Goal: Information Seeking & Learning: Learn about a topic

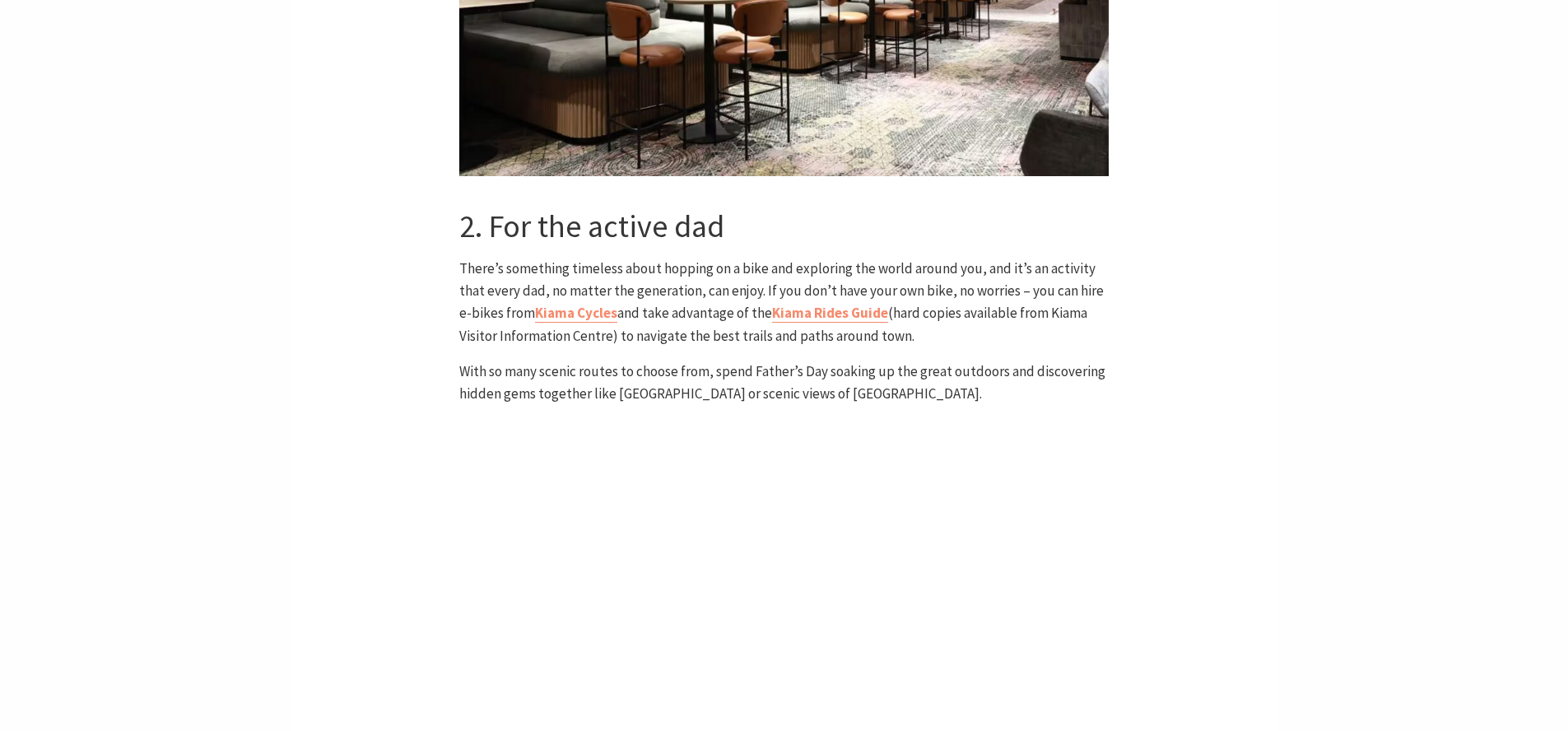
scroll to position [1644, 0]
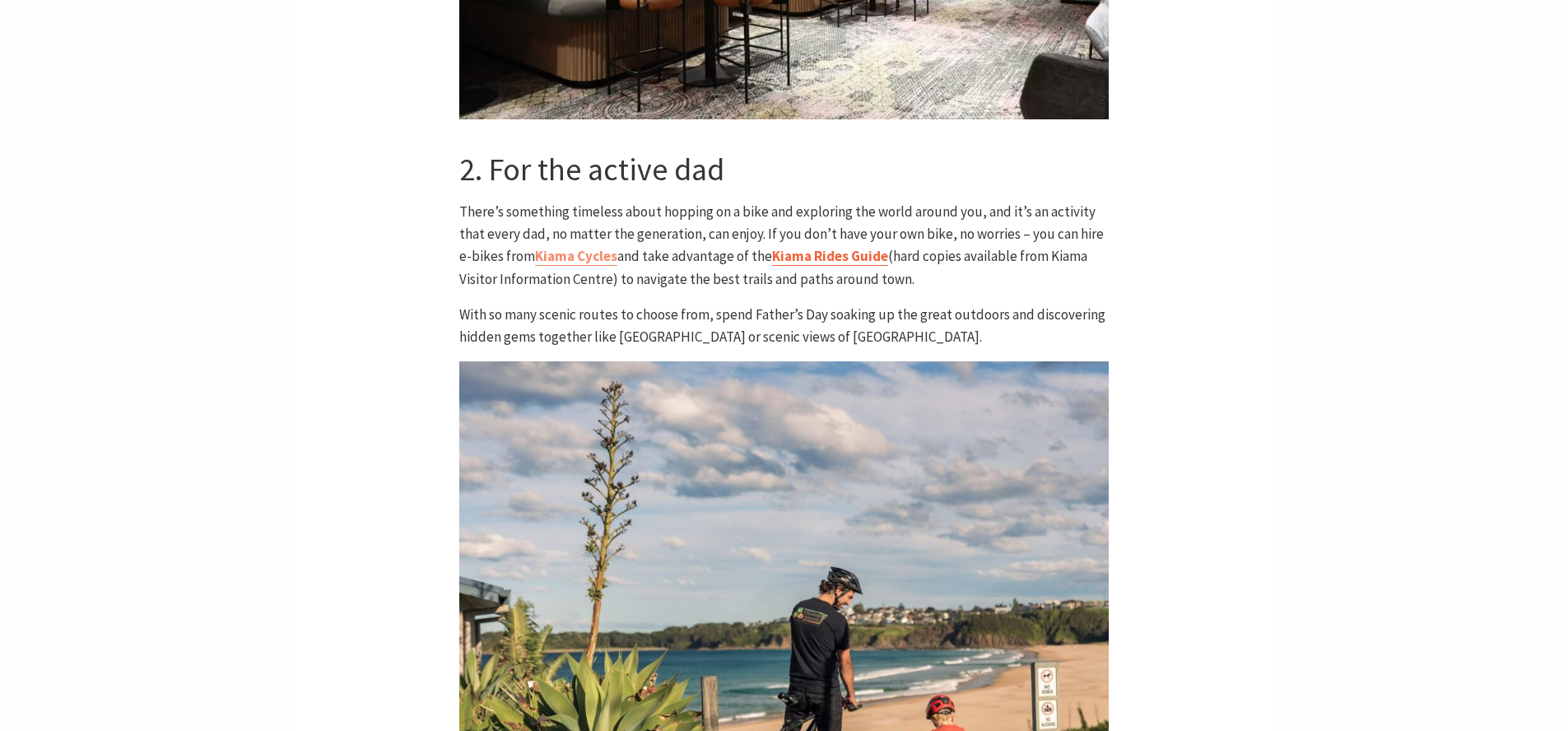
click at [815, 247] on link "Kiama Rides Guide" at bounding box center [829, 256] width 116 height 19
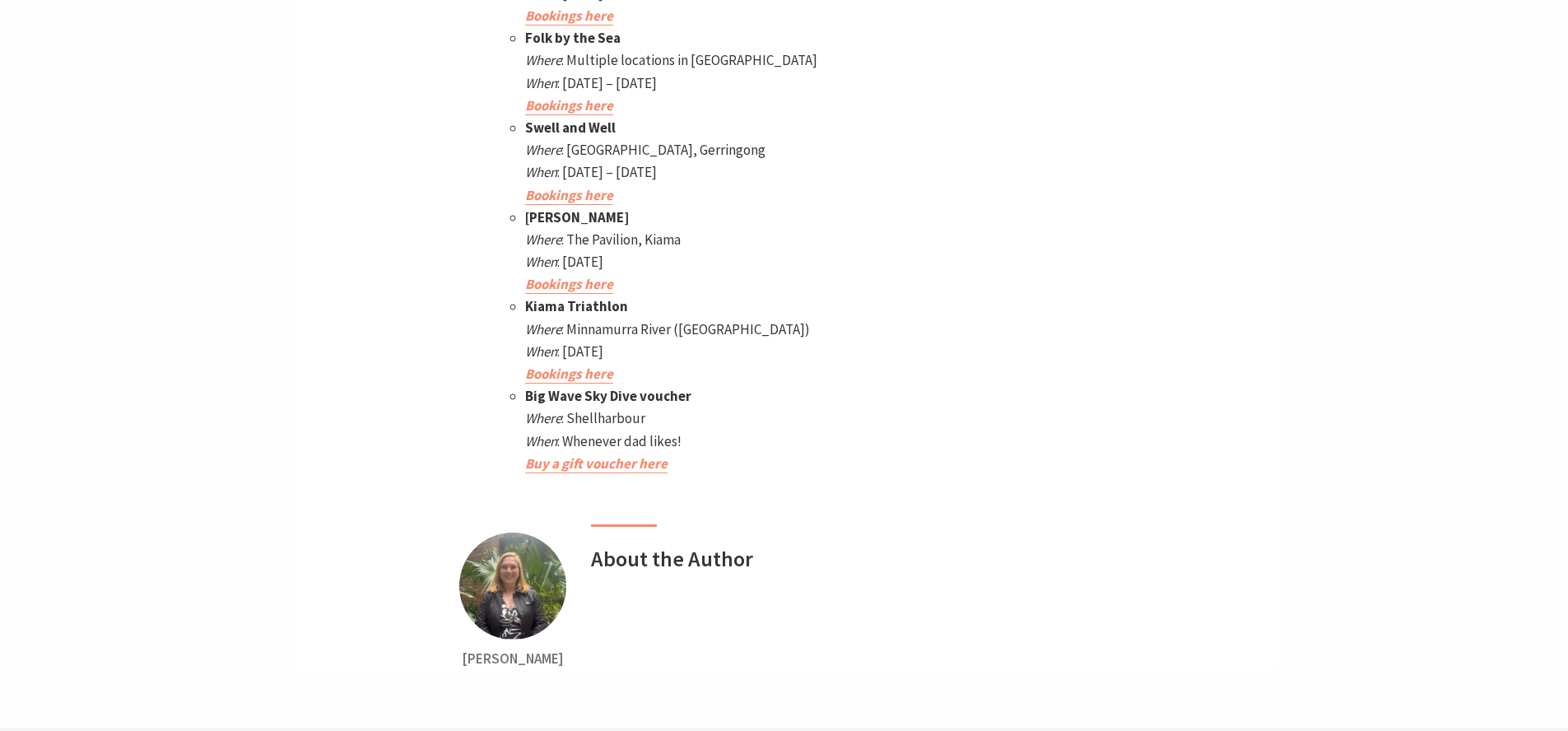
scroll to position [7571, 0]
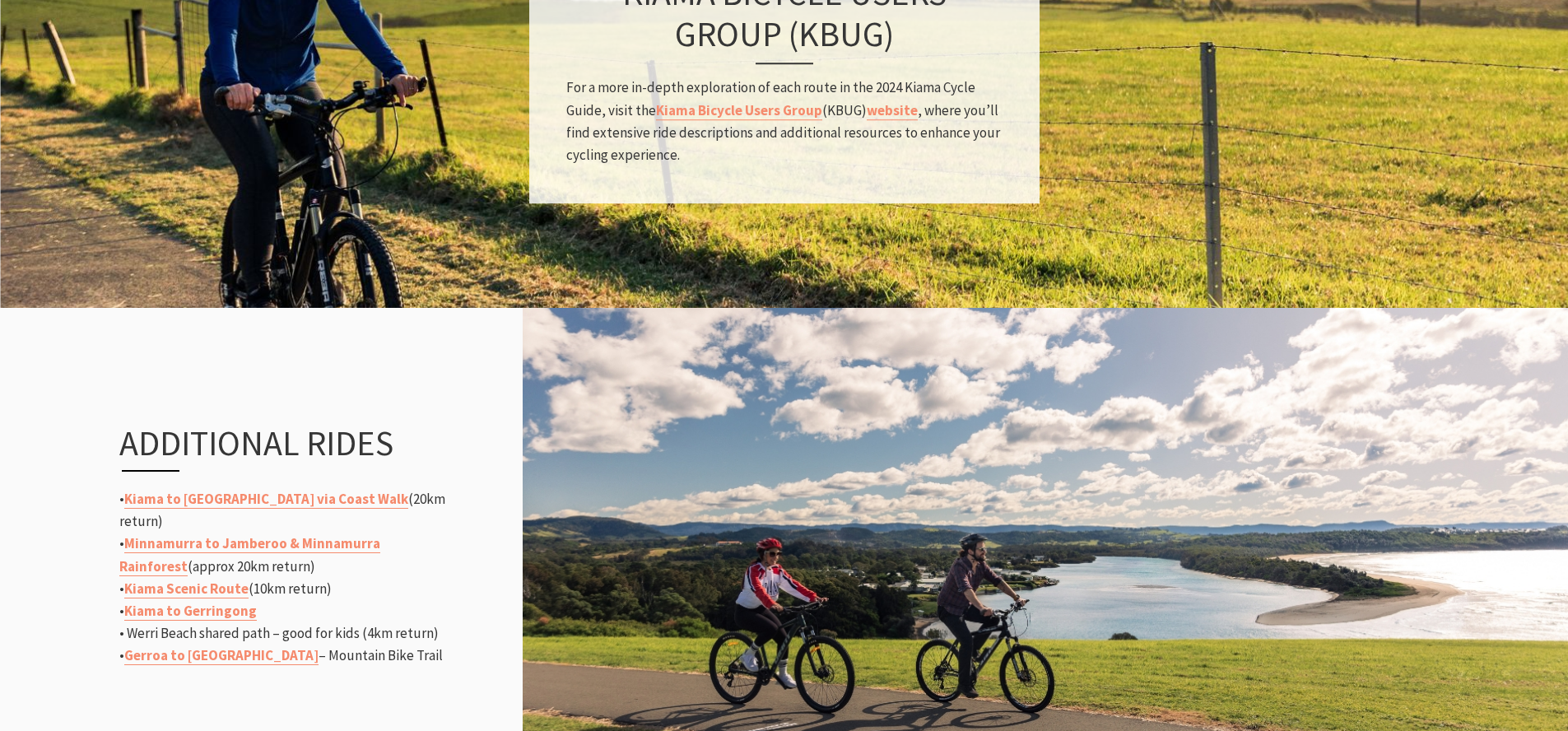
scroll to position [1580, 0]
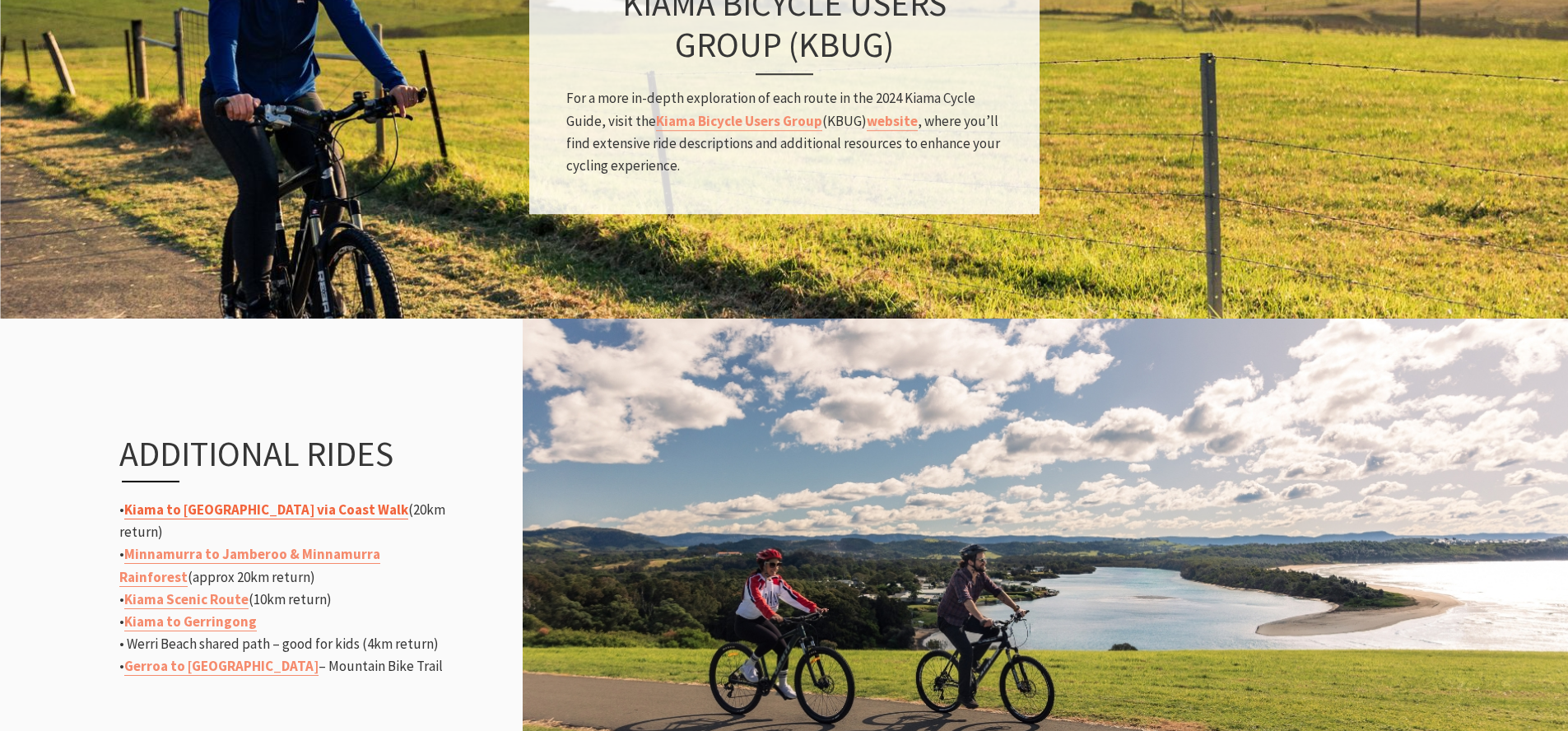
click at [198, 520] on link "Kiama to Dunmore via Coast Walk" at bounding box center [266, 510] width 284 height 19
click at [204, 613] on link "Kiama to Gerringong" at bounding box center [190, 622] width 132 height 19
click at [219, 657] on link "Gerroa to Shoalhaven Heads" at bounding box center [221, 666] width 194 height 19
click at [269, 547] on link "Minnamurra to Jamberoo & Minnamurra Rainforest" at bounding box center [249, 565] width 261 height 41
